Goal: Information Seeking & Learning: Check status

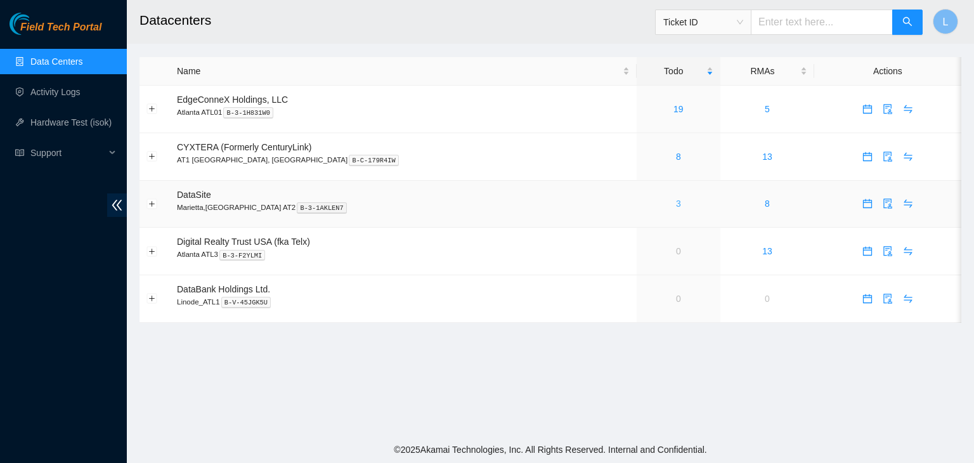
click at [676, 208] on link "3" at bounding box center [678, 204] width 5 height 10
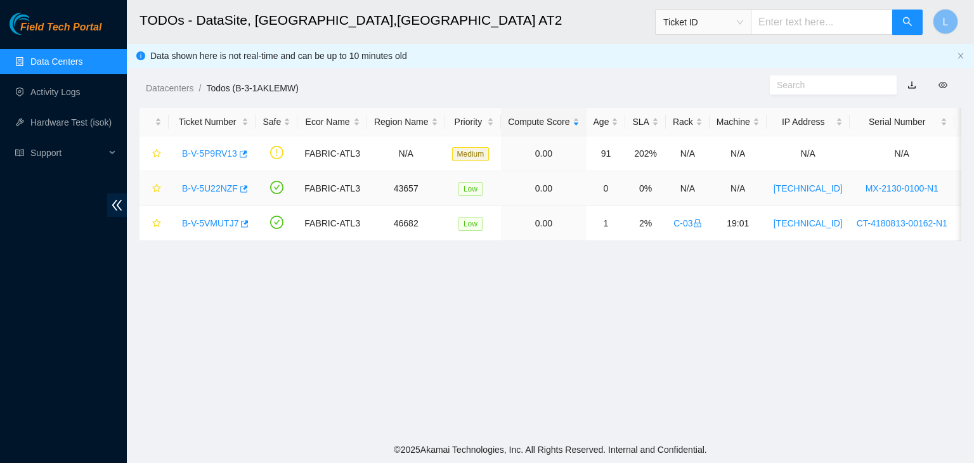
click at [193, 190] on link "B-V-5U22NZF" at bounding box center [210, 188] width 56 height 10
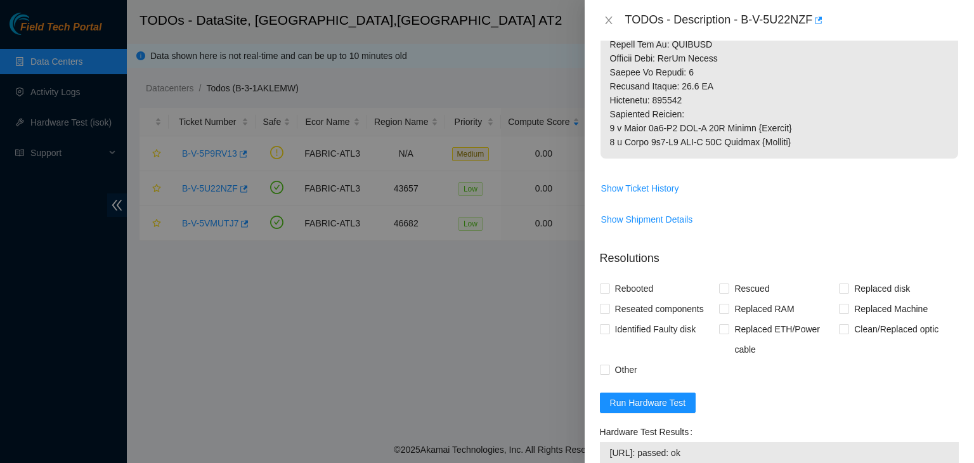
scroll to position [824, 0]
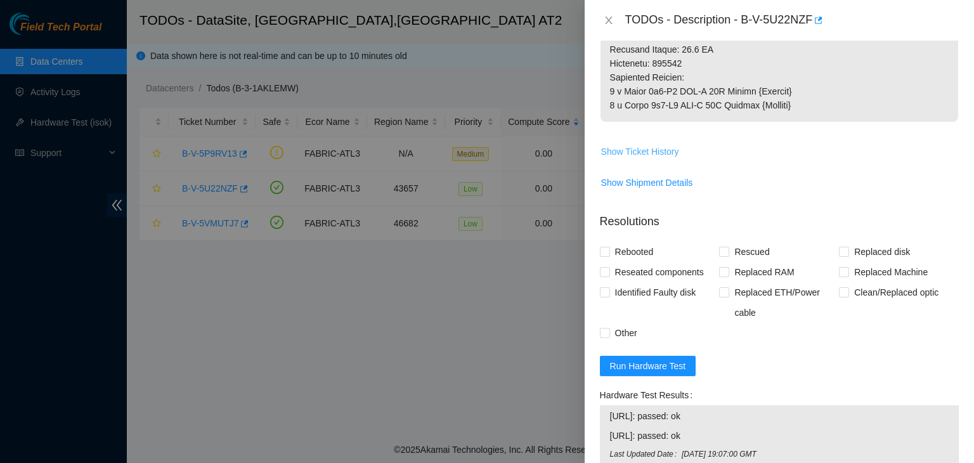
click at [651, 159] on span "Show Ticket History" at bounding box center [640, 152] width 78 height 14
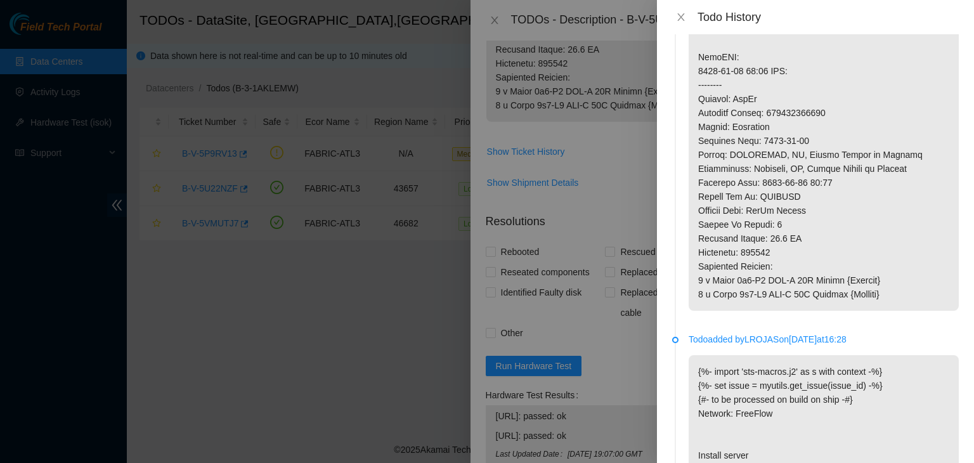
scroll to position [444, 0]
click at [685, 19] on icon "close" at bounding box center [681, 17] width 10 height 10
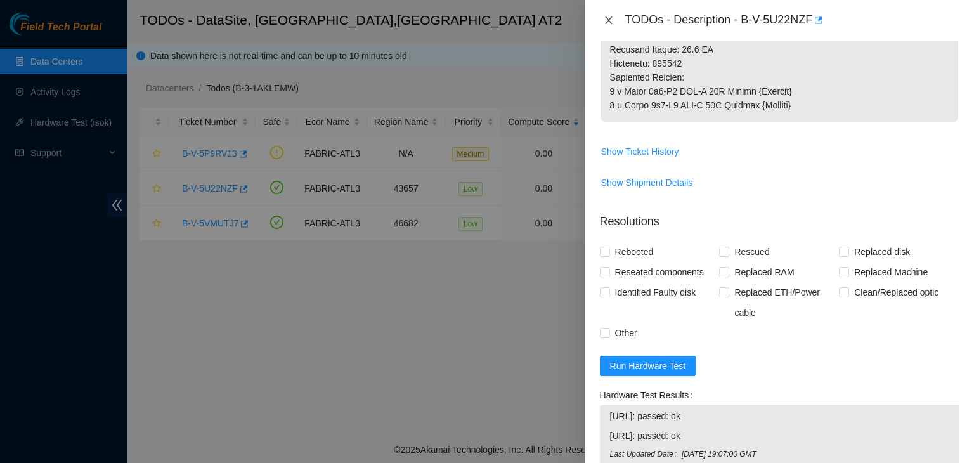
click at [606, 22] on icon "close" at bounding box center [608, 20] width 7 height 8
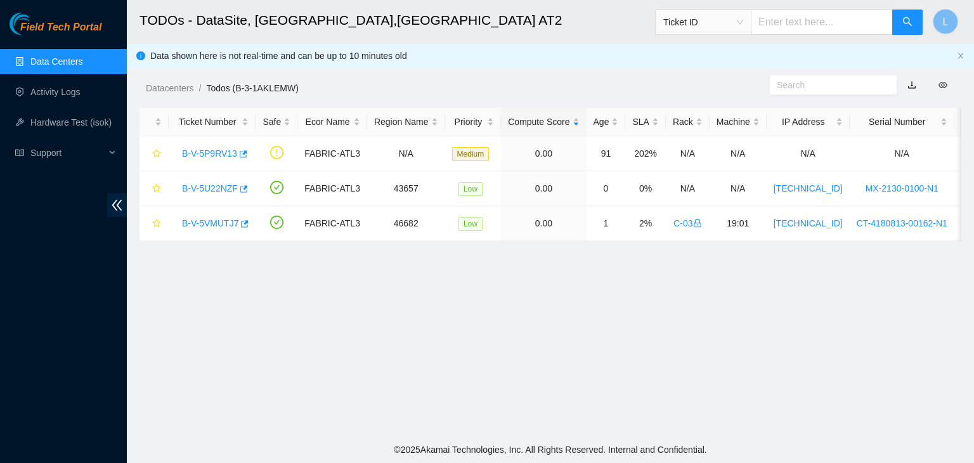
scroll to position [373, 0]
click at [43, 93] on link "Activity Logs" at bounding box center [55, 92] width 50 height 10
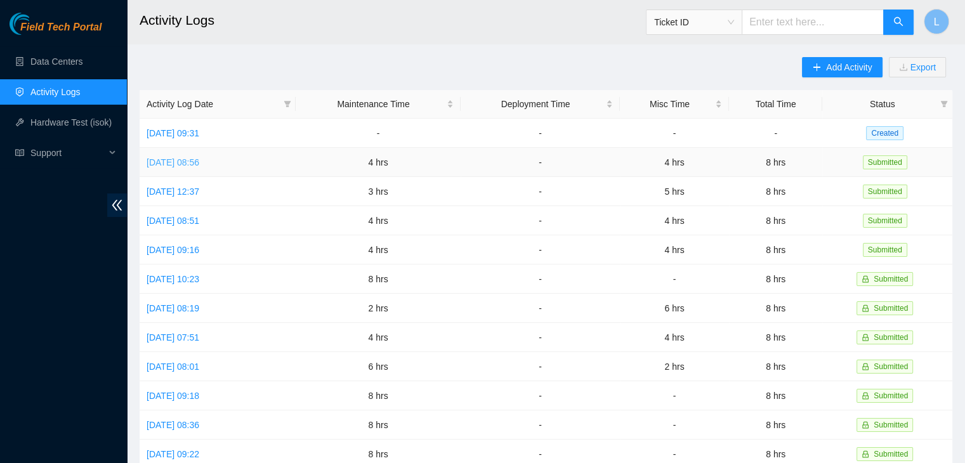
click at [198, 162] on link "Mon, 22 Sep 2025 08:56" at bounding box center [173, 162] width 53 height 10
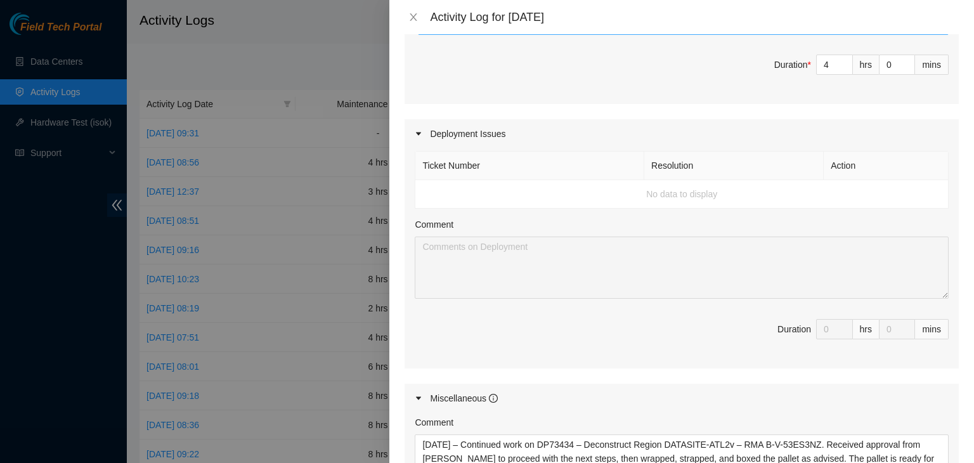
scroll to position [888, 0]
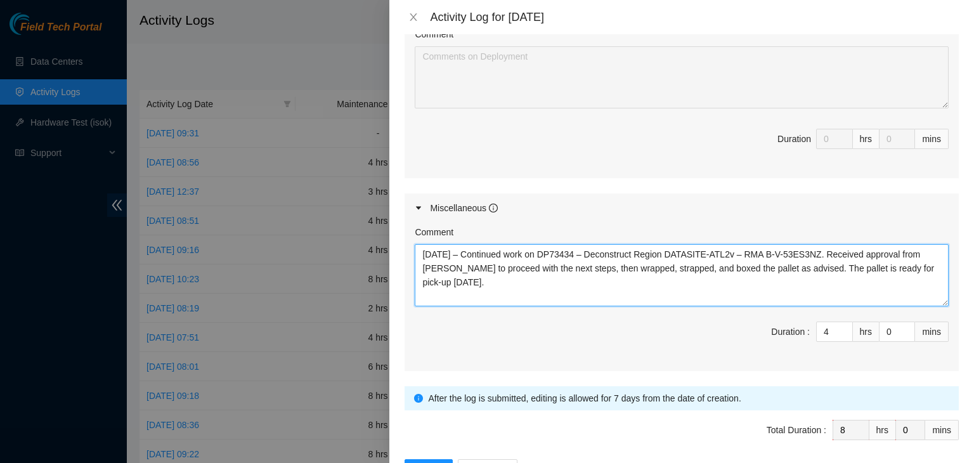
drag, startPoint x: 653, startPoint y: 263, endPoint x: 615, endPoint y: 264, distance: 38.7
click at [615, 264] on textarea "09/22/2025 – Continued work on DP73434 – Deconstruct Region DATASITE-ATL2v – RM…" at bounding box center [682, 275] width 534 height 62
type textarea "09/22/2025 – Continued work on DP73434 – Deconstruct Region DATASITE-ATL2v – RM…"
